Goal: Ask a question

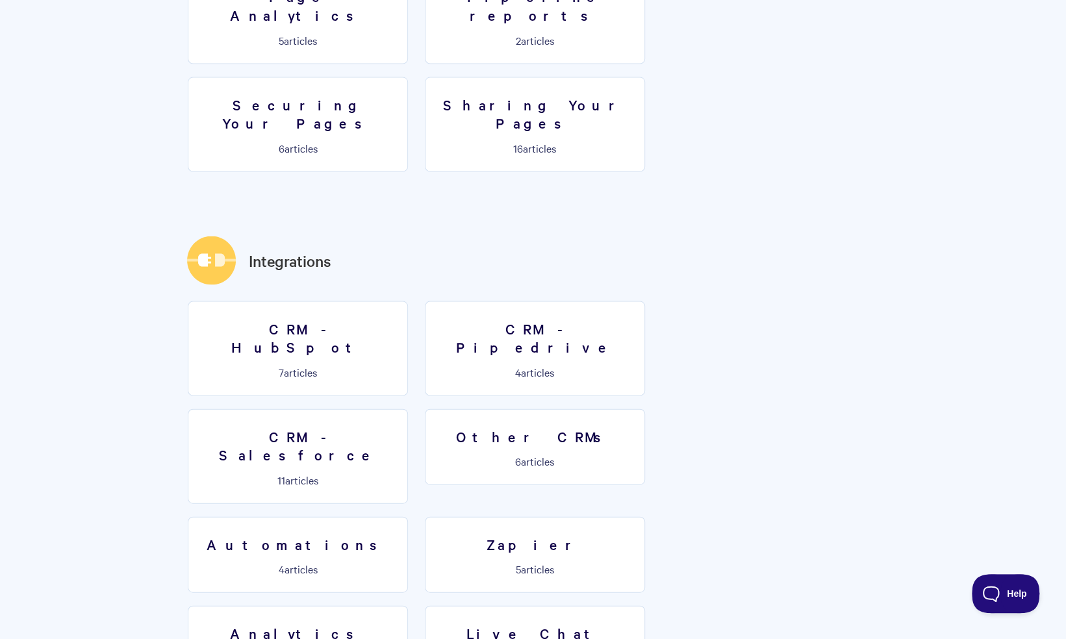
scroll to position [1681, 0]
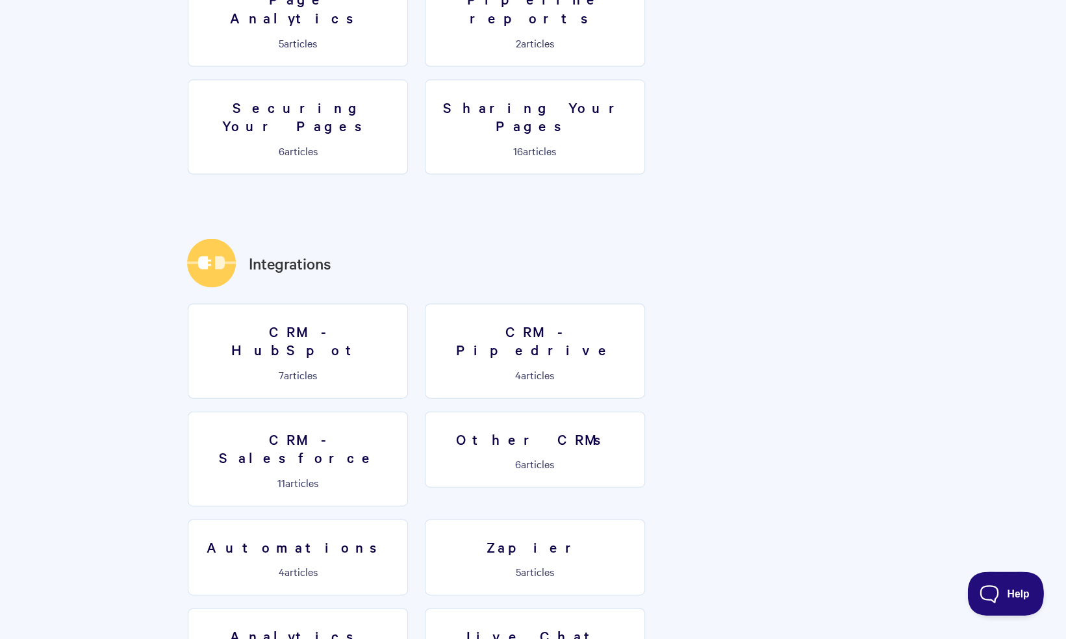
click at [999, 588] on span "Help" at bounding box center [1001, 590] width 68 height 9
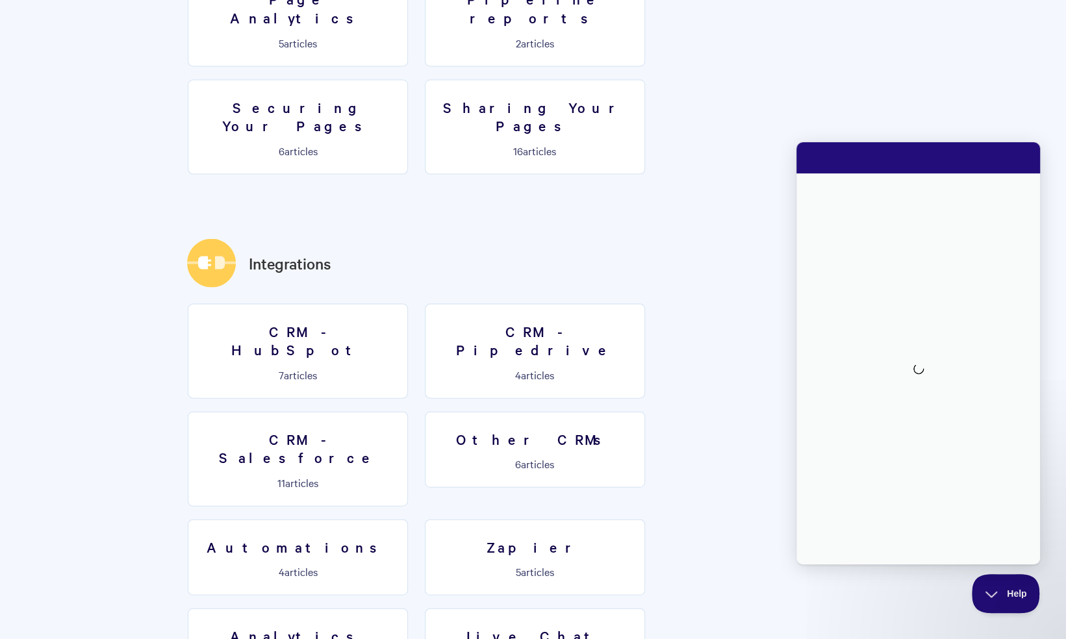
scroll to position [0, 0]
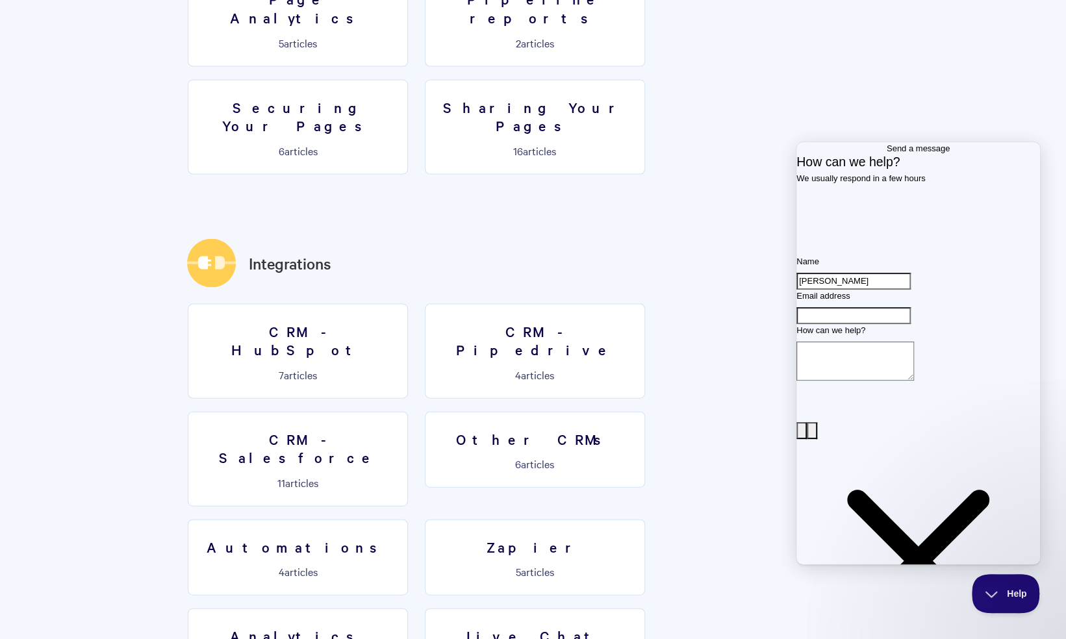
type input "[PERSON_NAME]"
type input "[PERSON_NAME][EMAIL_ADDRESS][PERSON_NAME][DOMAIN_NAME]"
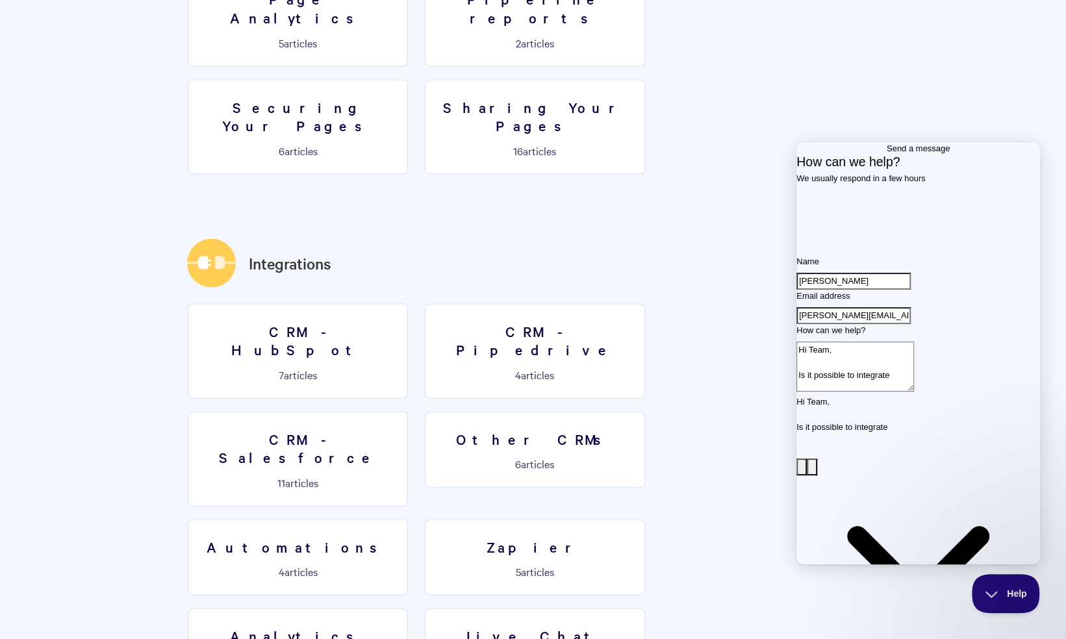
click at [914, 392] on textarea "Hi Team, Is it possible to integrate" at bounding box center [855, 367] width 118 height 50
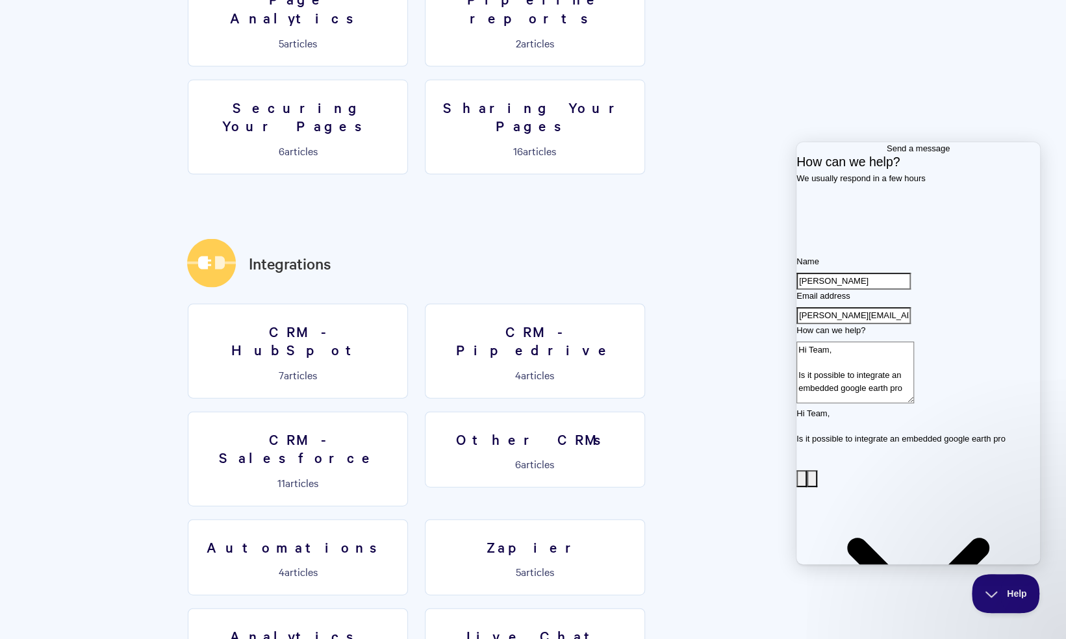
click at [859, 403] on textarea "Hi Team, Is it possible to integrate an embedded google earth pro" at bounding box center [855, 373] width 118 height 62
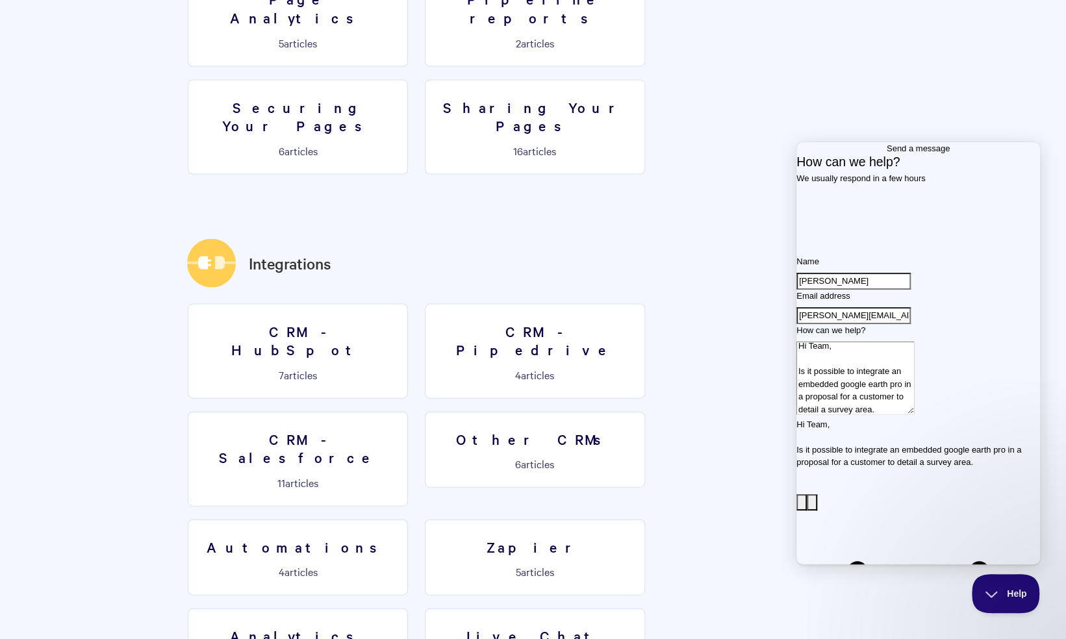
scroll to position [8, 0]
type textarea "Hi Team, Is it possible to integrate an embedded google earth pro in a proposal…"
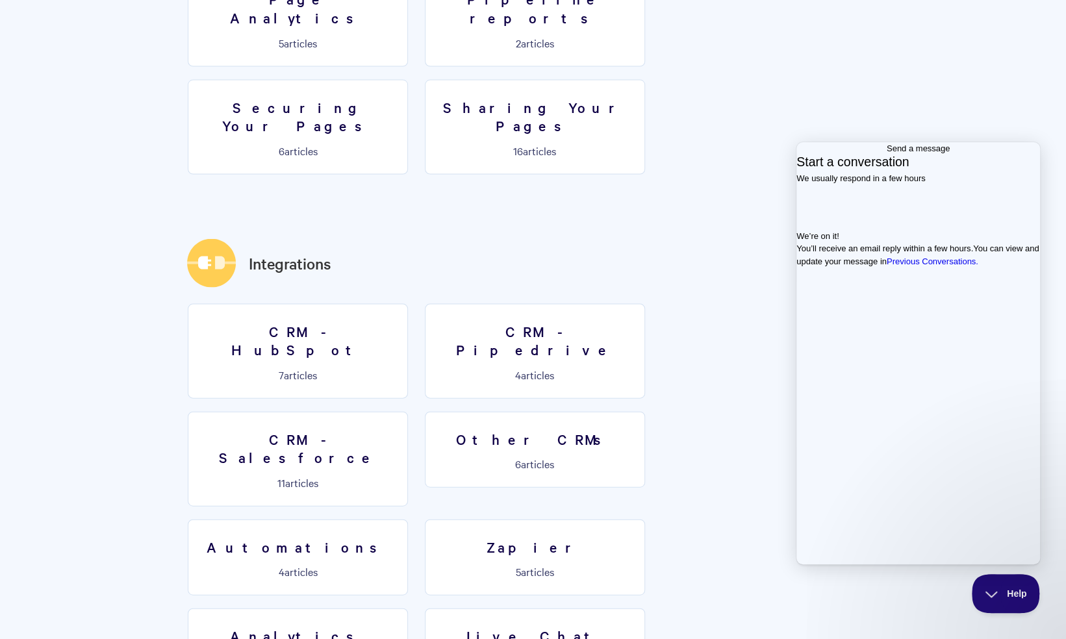
click at [886, 153] on span "Go back" at bounding box center [886, 149] width 0 height 10
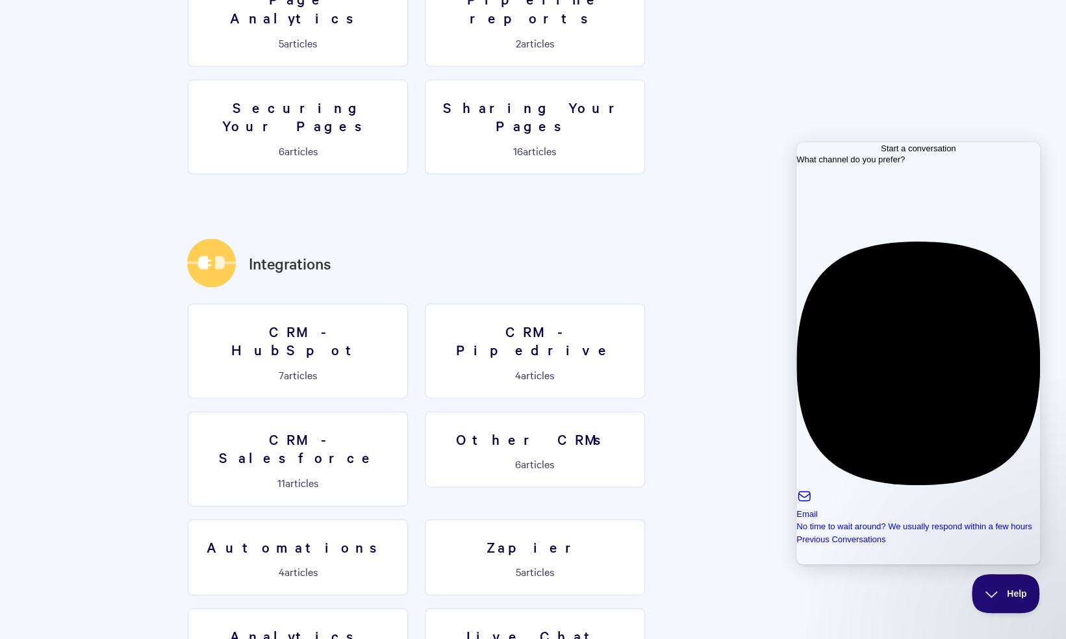
click at [723, 221] on section "No results found Getting Started Getting Around [GEOGRAPHIC_DATA] 3 articles Yo…" at bounding box center [533, 192] width 727 height 2987
